Goal: Check status: Check status

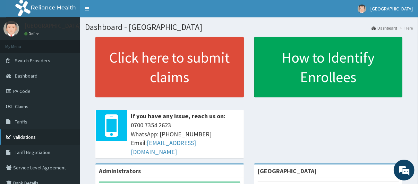
click at [41, 138] on link "Validations" at bounding box center [40, 136] width 80 height 15
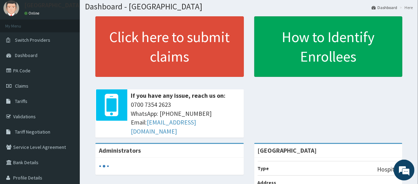
scroll to position [16, 0]
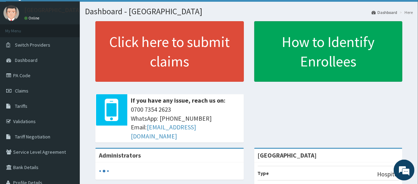
click at [417, 45] on html "RelianceHMO Provider Portal | Dashboard R EL Toggle navigation Jubilee Hospital…" at bounding box center [209, 156] width 418 height 344
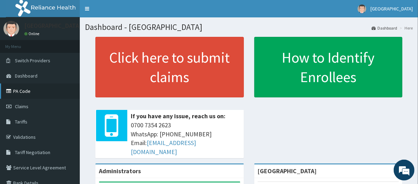
click at [37, 94] on link "PA Code" at bounding box center [40, 90] width 80 height 15
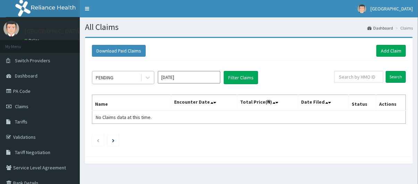
click at [120, 75] on div "PENDING" at bounding box center [116, 77] width 48 height 11
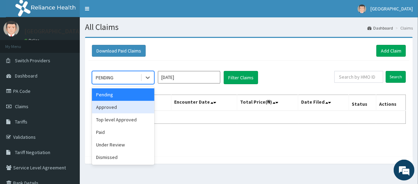
click at [120, 107] on div "Approved" at bounding box center [123, 107] width 62 height 12
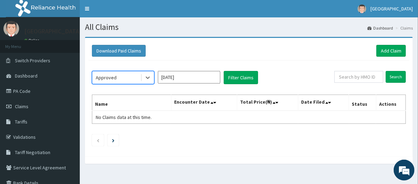
click at [209, 77] on input "Oct 2025" at bounding box center [189, 77] width 62 height 12
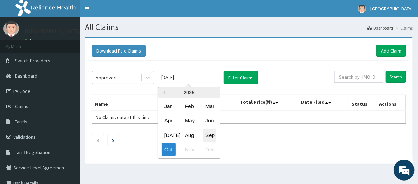
click at [208, 137] on div "Sep" at bounding box center [210, 134] width 14 height 13
type input "Sep 2025"
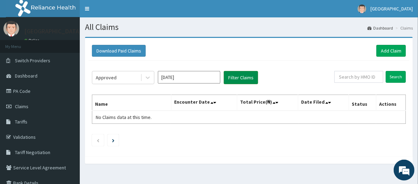
click at [240, 81] on button "Filter Claims" at bounding box center [241, 77] width 34 height 13
click at [243, 75] on button "Filter Claims" at bounding box center [241, 77] width 34 height 13
click at [107, 82] on div "Approved" at bounding box center [116, 77] width 48 height 11
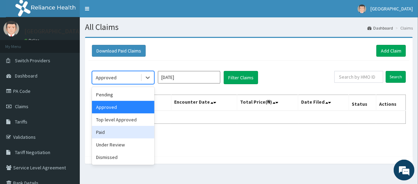
click at [115, 132] on div "Paid" at bounding box center [123, 132] width 62 height 12
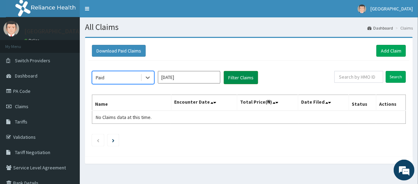
click at [242, 77] on button "Filter Claims" at bounding box center [241, 77] width 34 height 13
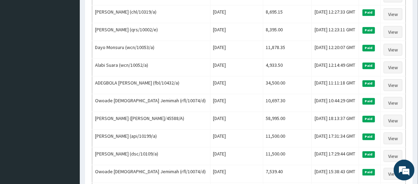
scroll to position [273, 0]
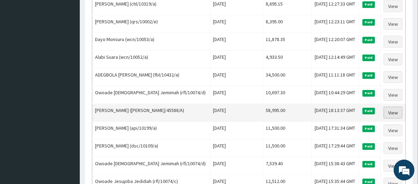
click at [398, 118] on link "View" at bounding box center [393, 113] width 19 height 12
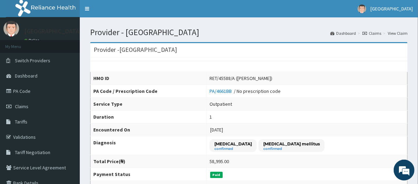
click at [35, 135] on link "Validations" at bounding box center [40, 136] width 80 height 15
